Goal: Answer question/provide support

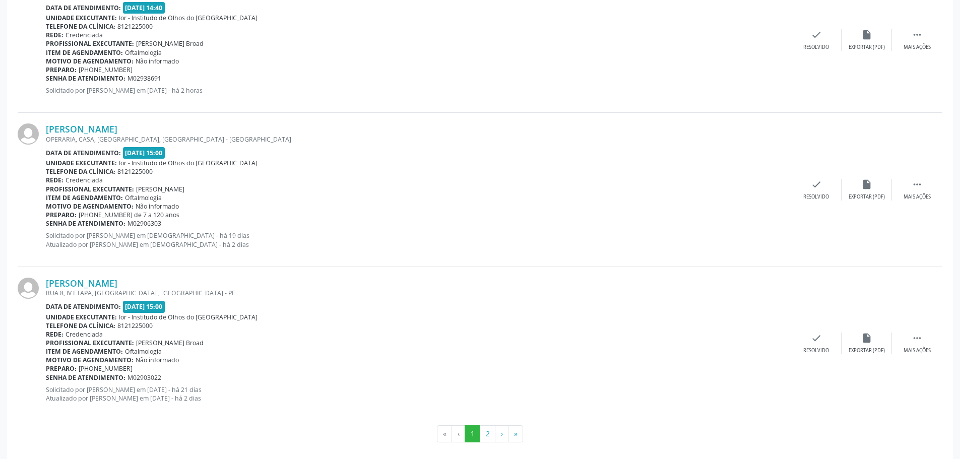
scroll to position [2189, 0]
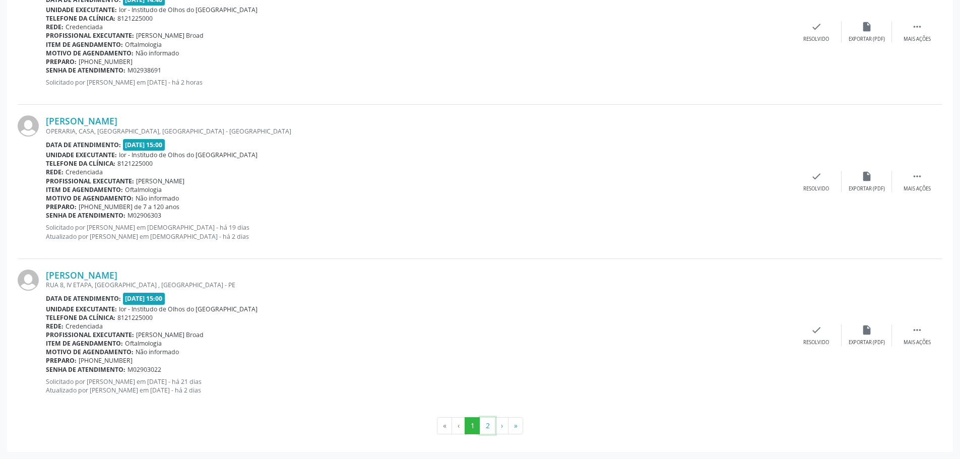
click at [488, 422] on button "2" at bounding box center [488, 425] width 16 height 17
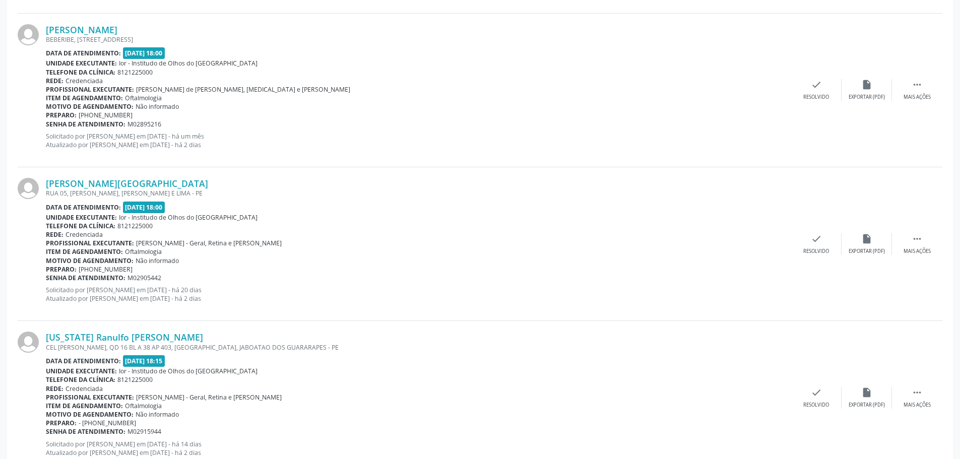
scroll to position [1274, 0]
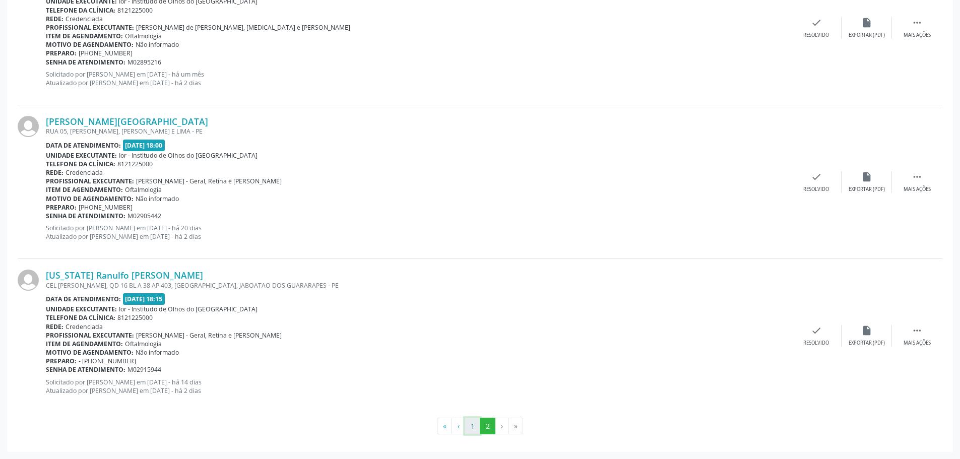
click at [472, 430] on button "1" at bounding box center [473, 426] width 16 height 17
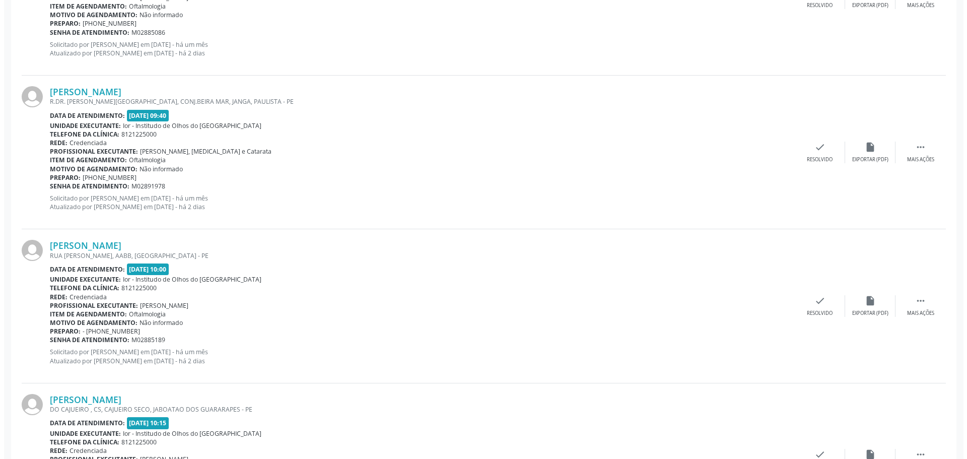
scroll to position [655, 0]
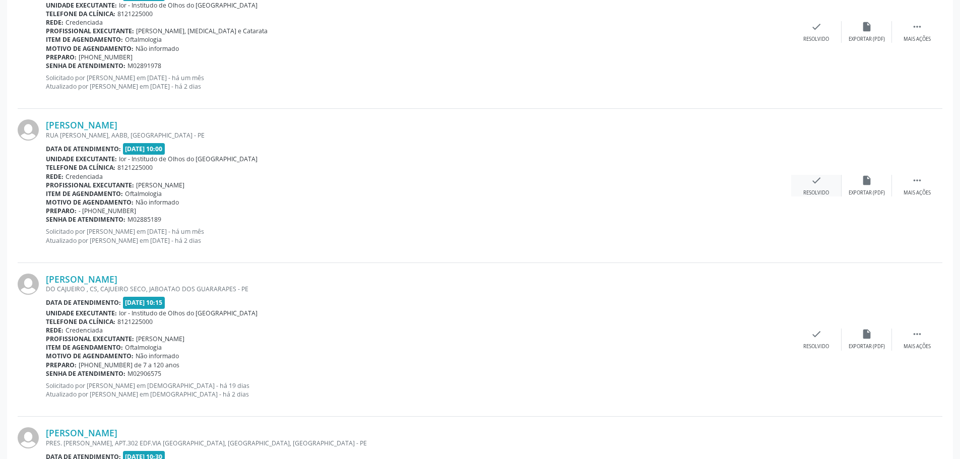
click at [811, 188] on div "check Resolvido" at bounding box center [816, 186] width 50 height 22
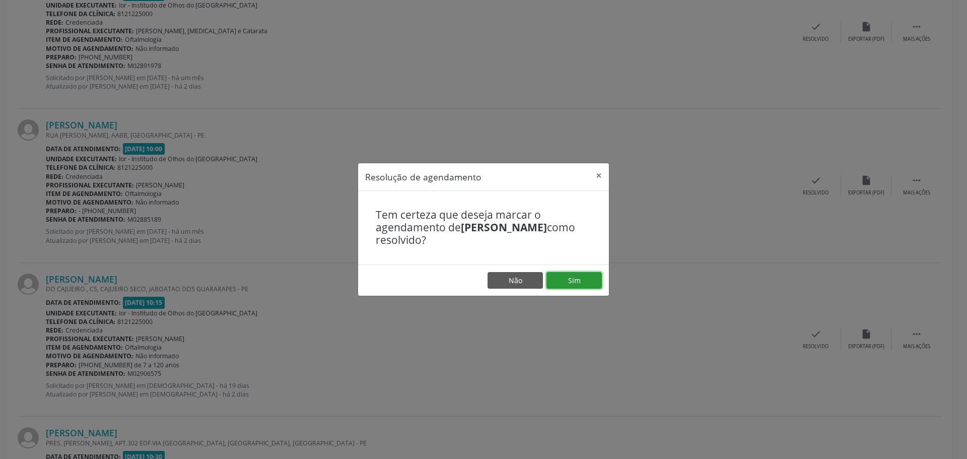
click at [574, 282] on button "Sim" at bounding box center [574, 280] width 55 height 17
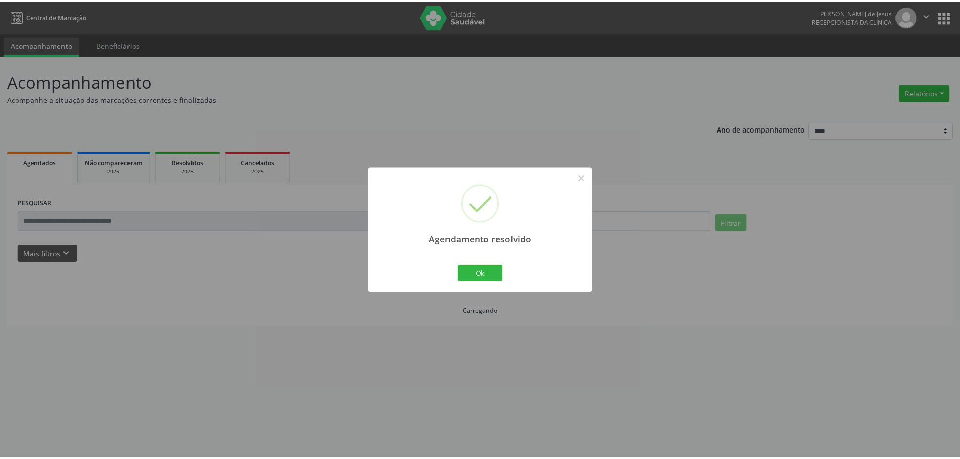
scroll to position [0, 0]
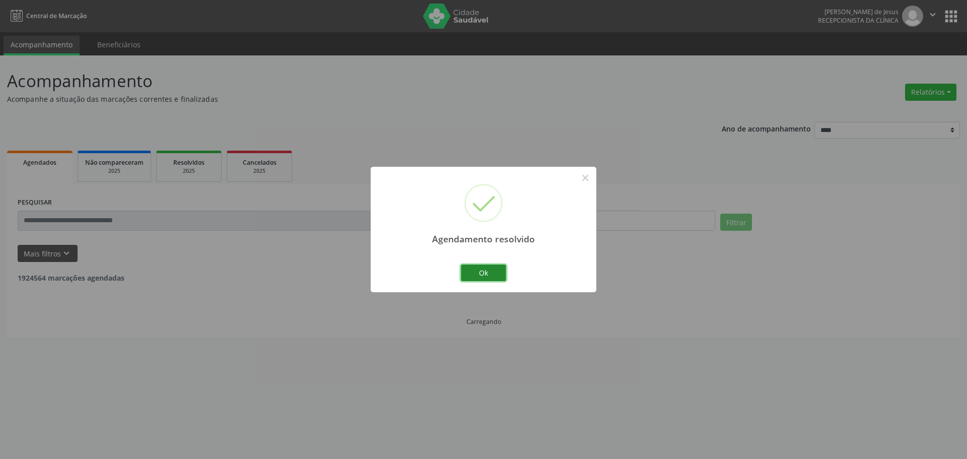
click at [487, 268] on button "Ok" at bounding box center [483, 273] width 45 height 17
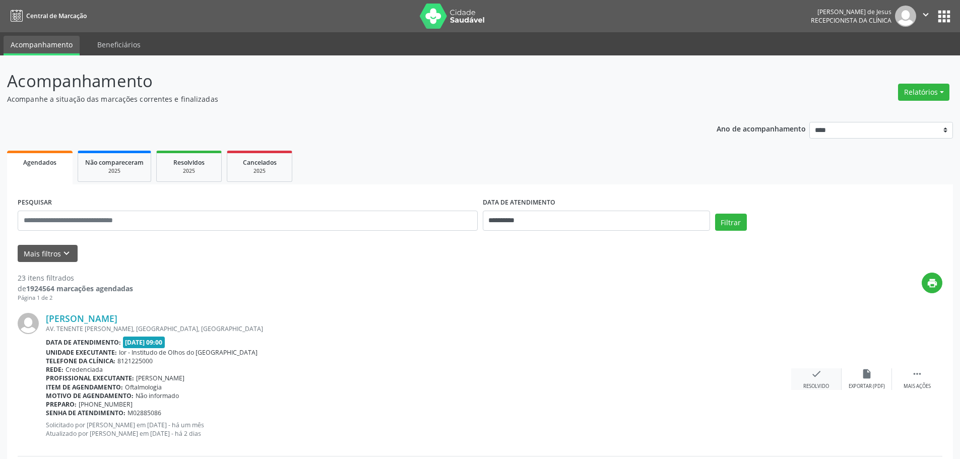
click at [819, 379] on div "check Resolvido" at bounding box center [816, 379] width 50 height 22
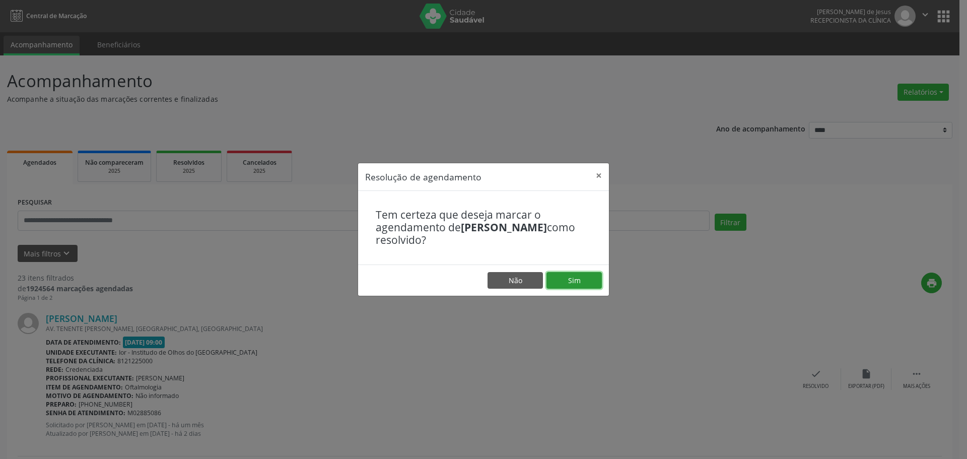
click at [589, 280] on button "Sim" at bounding box center [574, 280] width 55 height 17
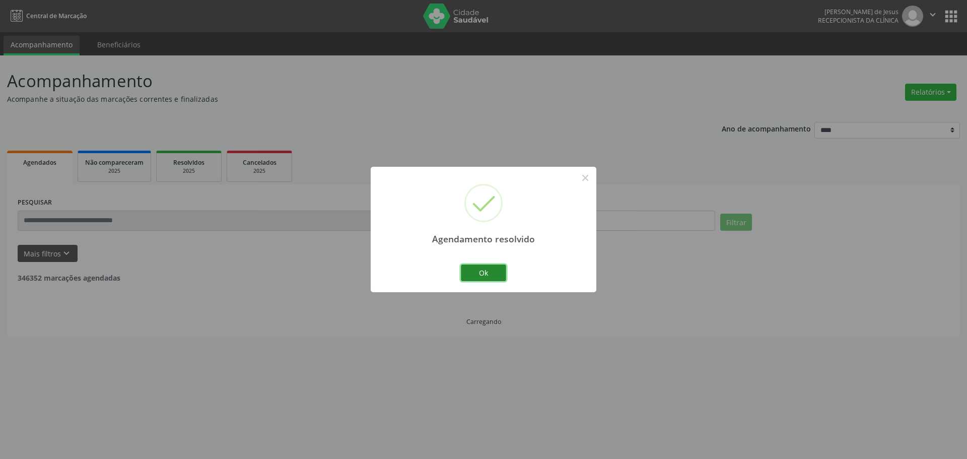
click at [500, 272] on button "Ok" at bounding box center [483, 273] width 45 height 17
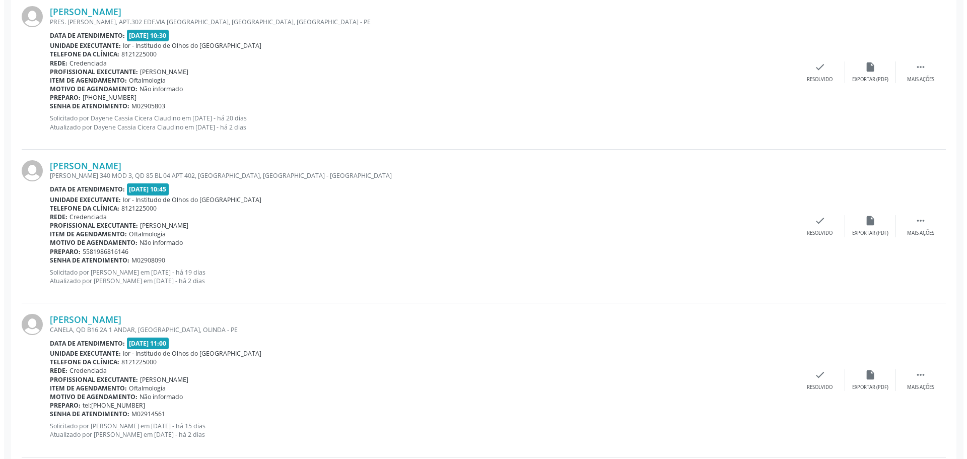
scroll to position [857, 0]
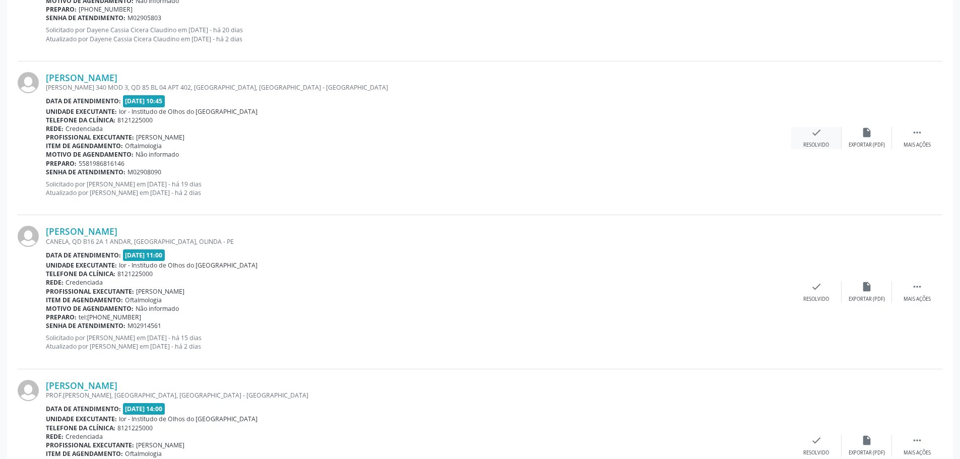
click at [815, 135] on icon "check" at bounding box center [816, 132] width 11 height 11
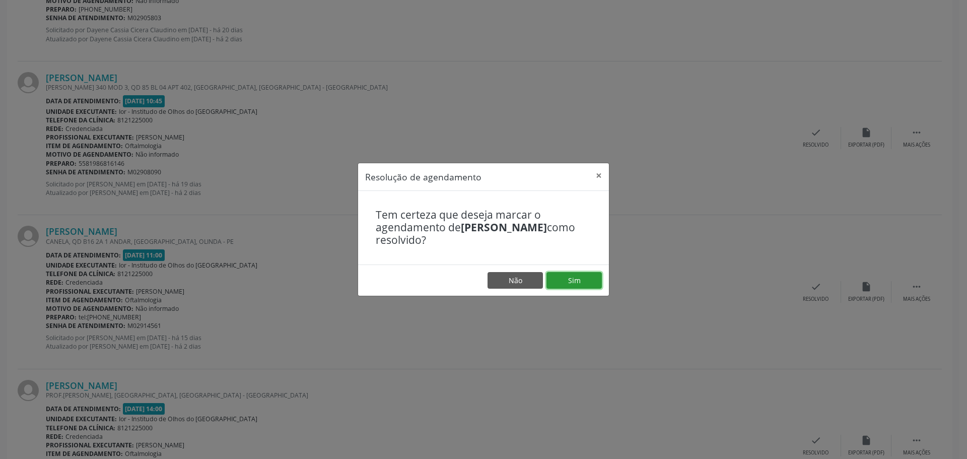
click at [576, 277] on button "Sim" at bounding box center [574, 280] width 55 height 17
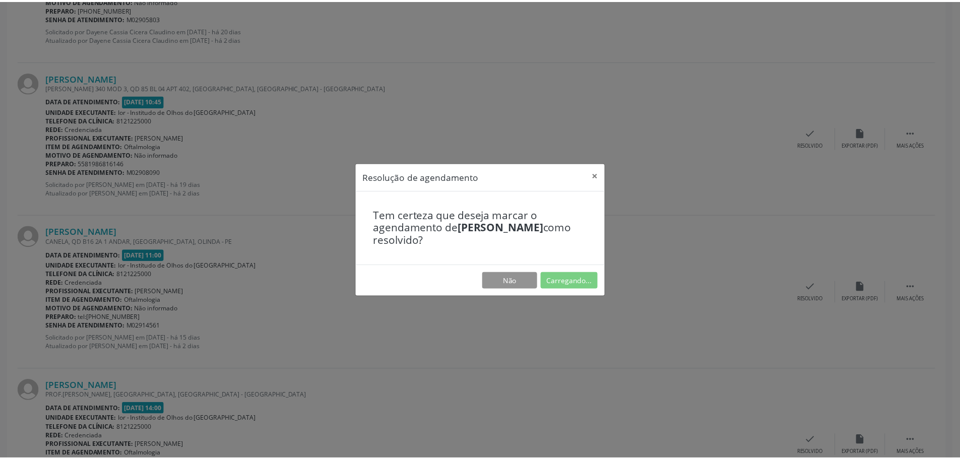
scroll to position [0, 0]
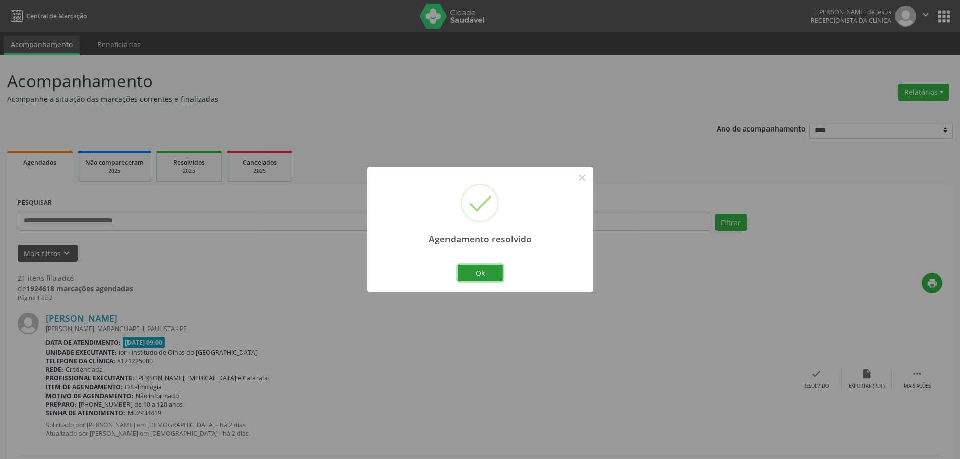
drag, startPoint x: 484, startPoint y: 276, endPoint x: 363, endPoint y: 208, distance: 138.5
click at [483, 275] on button "Ok" at bounding box center [480, 273] width 45 height 17
